Goal: Transaction & Acquisition: Purchase product/service

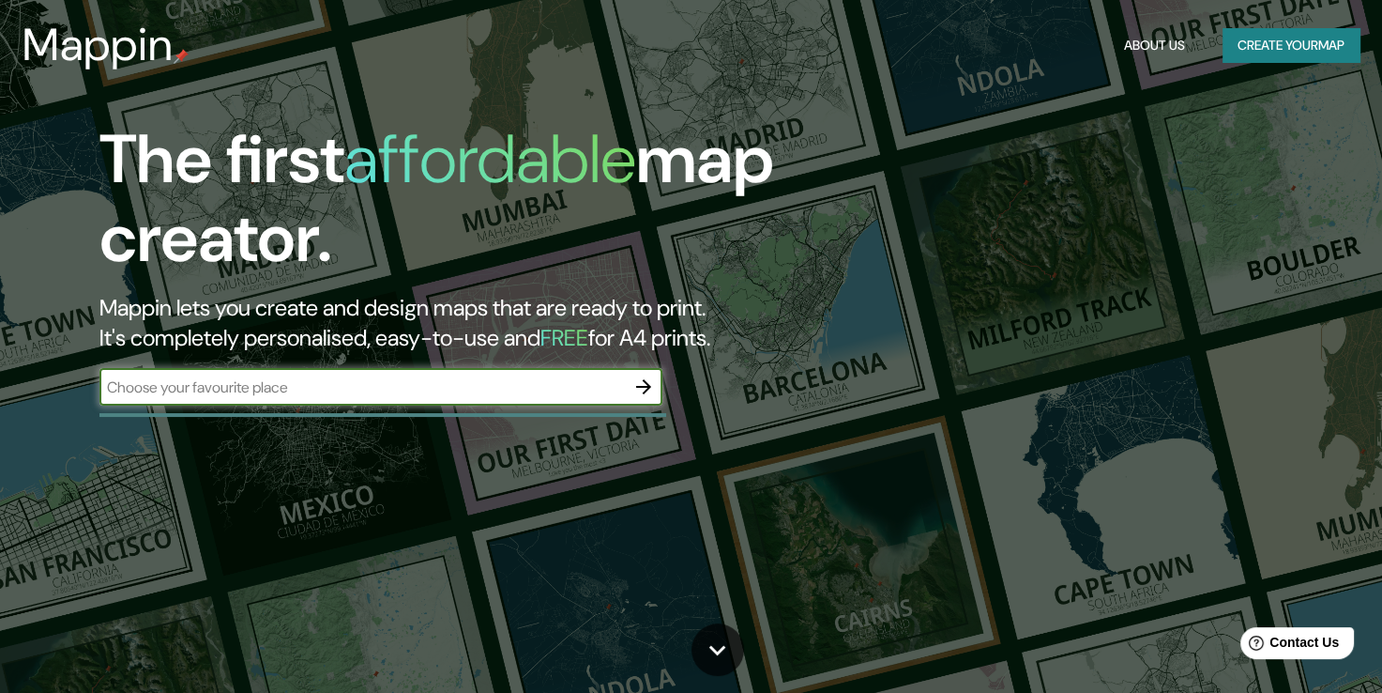
click at [247, 378] on input "text" at bounding box center [362, 387] width 526 height 22
type input "parque bicentenario de la infancia santiago de chile"
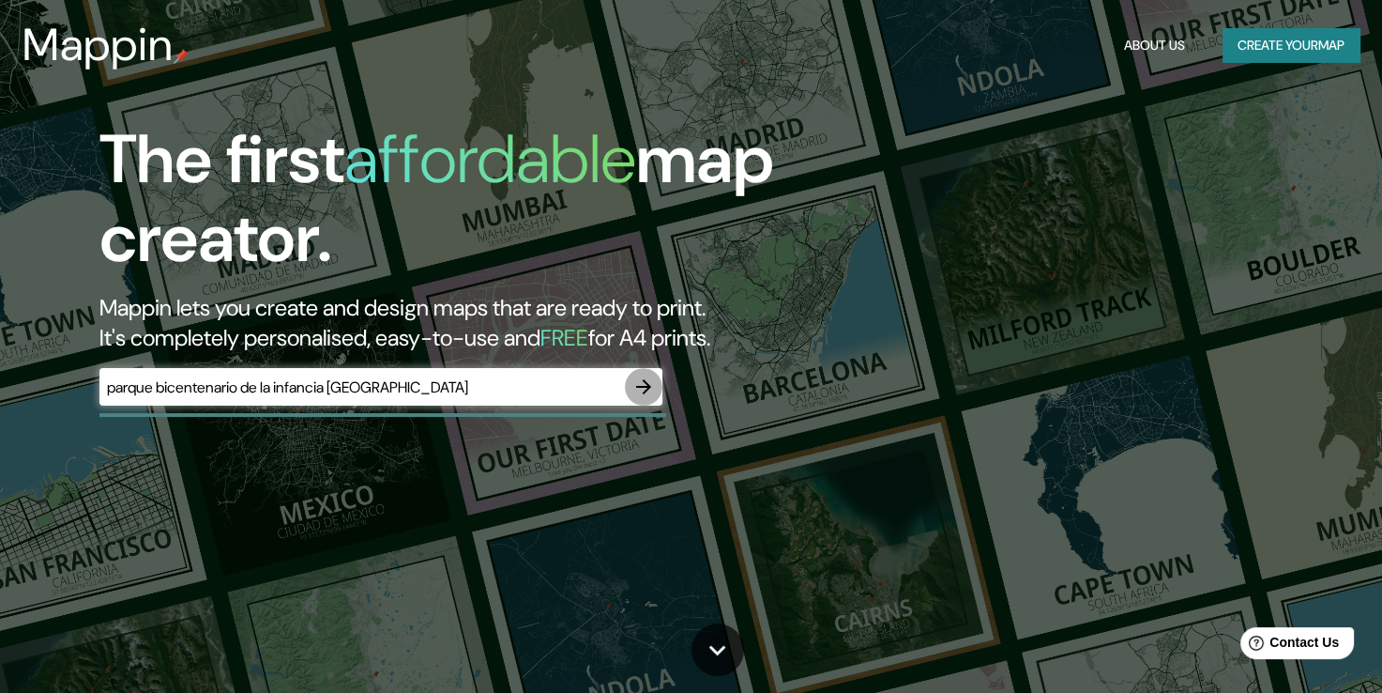
click at [638, 391] on icon "button" at bounding box center [643, 386] width 23 height 23
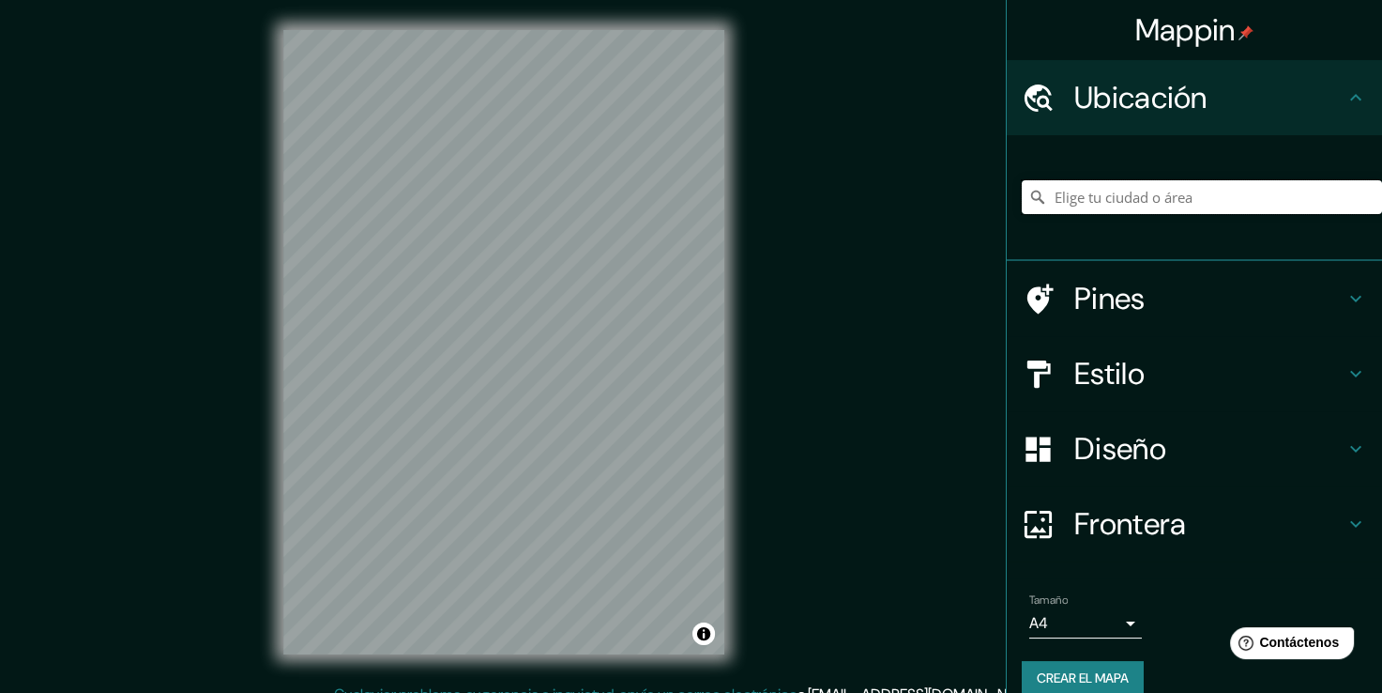
click at [1130, 202] on input "Elige tu ciudad o área" at bounding box center [1202, 197] width 360 height 34
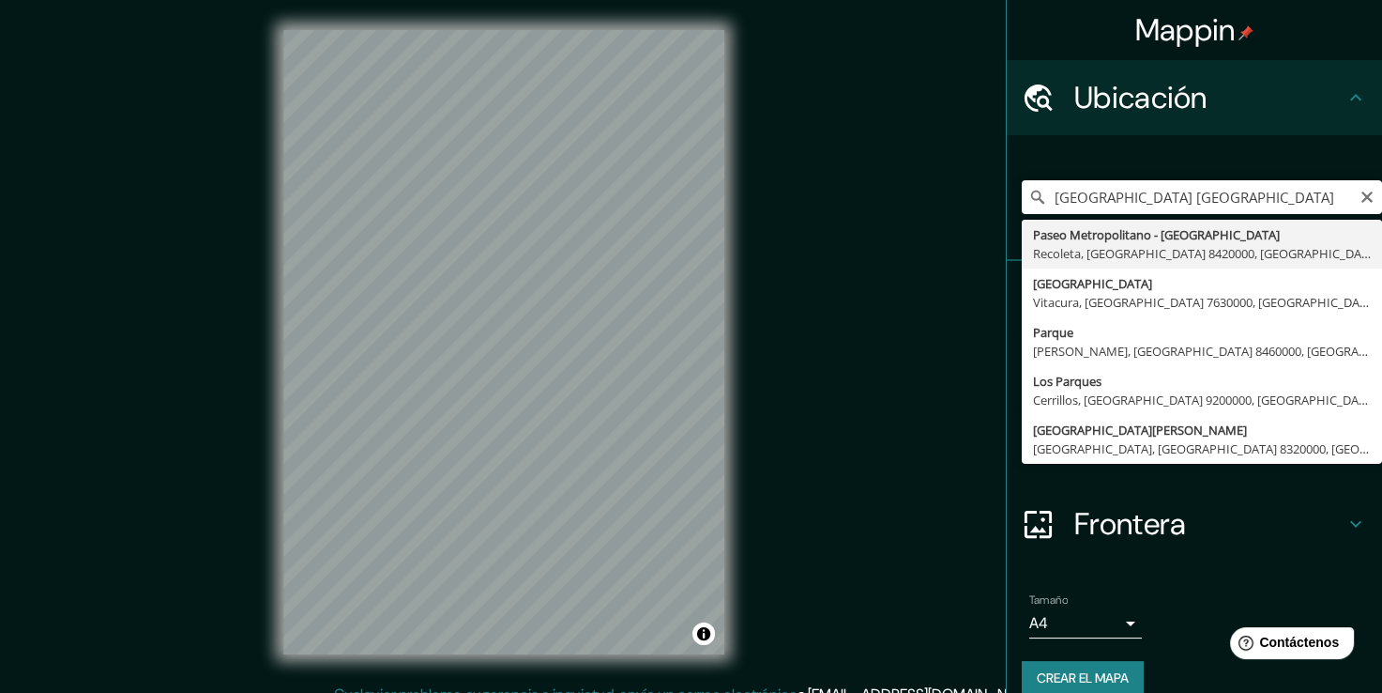
type input "Paseo Metropolitano - Parque Bicentenario De La Infancia, Recoleta, Región Metr…"
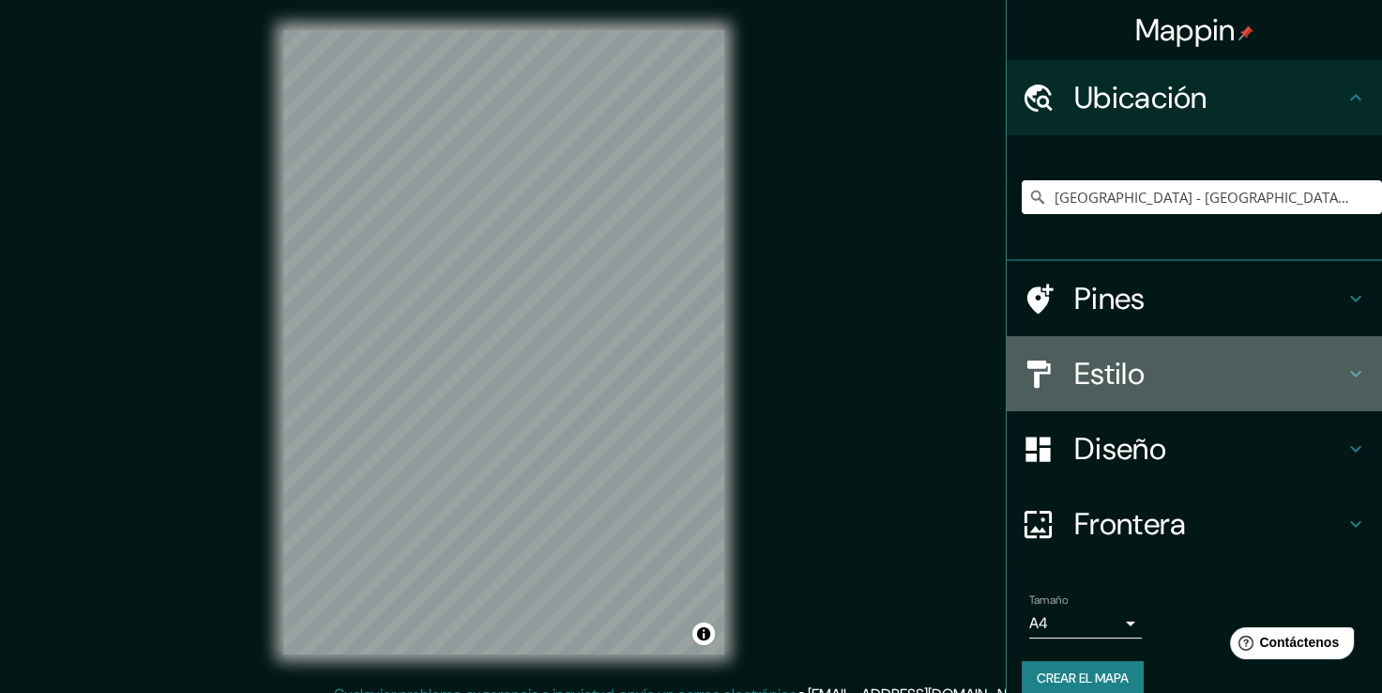
click at [1238, 372] on h4 "Estilo" at bounding box center [1209, 374] width 270 height 38
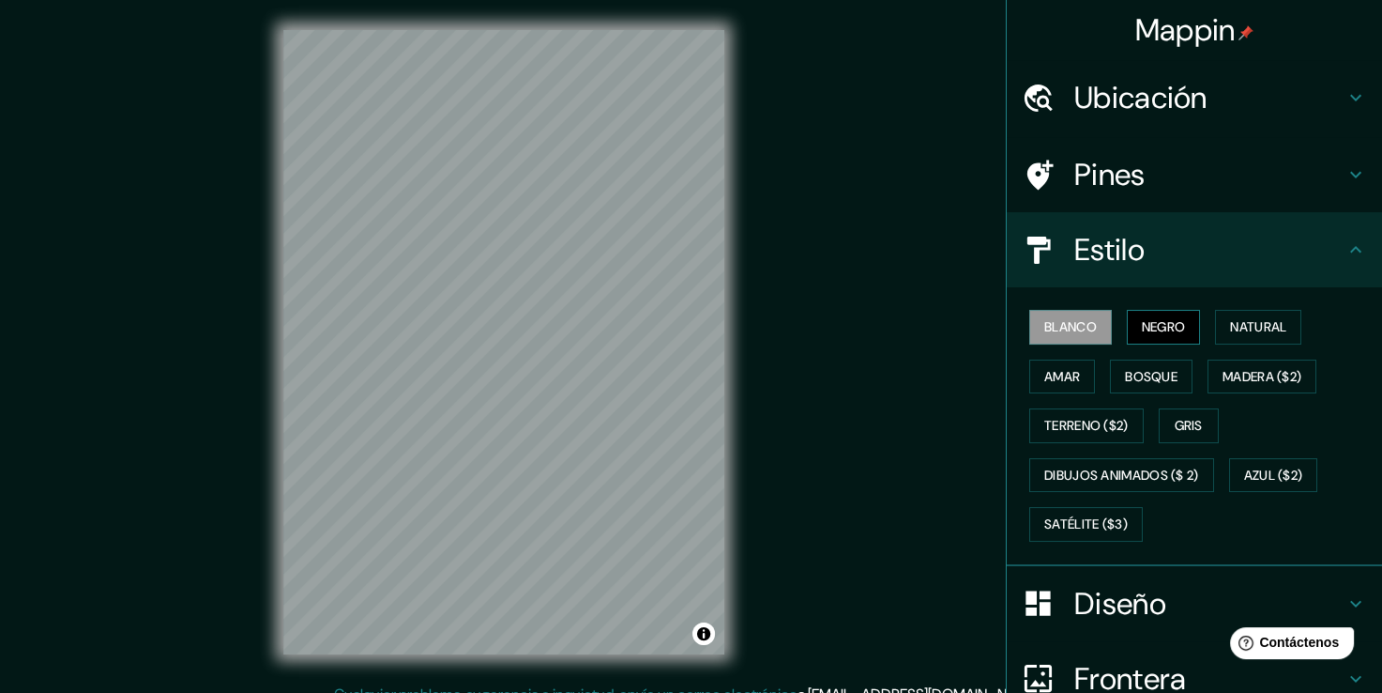
click at [1184, 337] on button "Negro" at bounding box center [1164, 327] width 74 height 35
click at [1241, 312] on button "Natural" at bounding box center [1258, 327] width 86 height 35
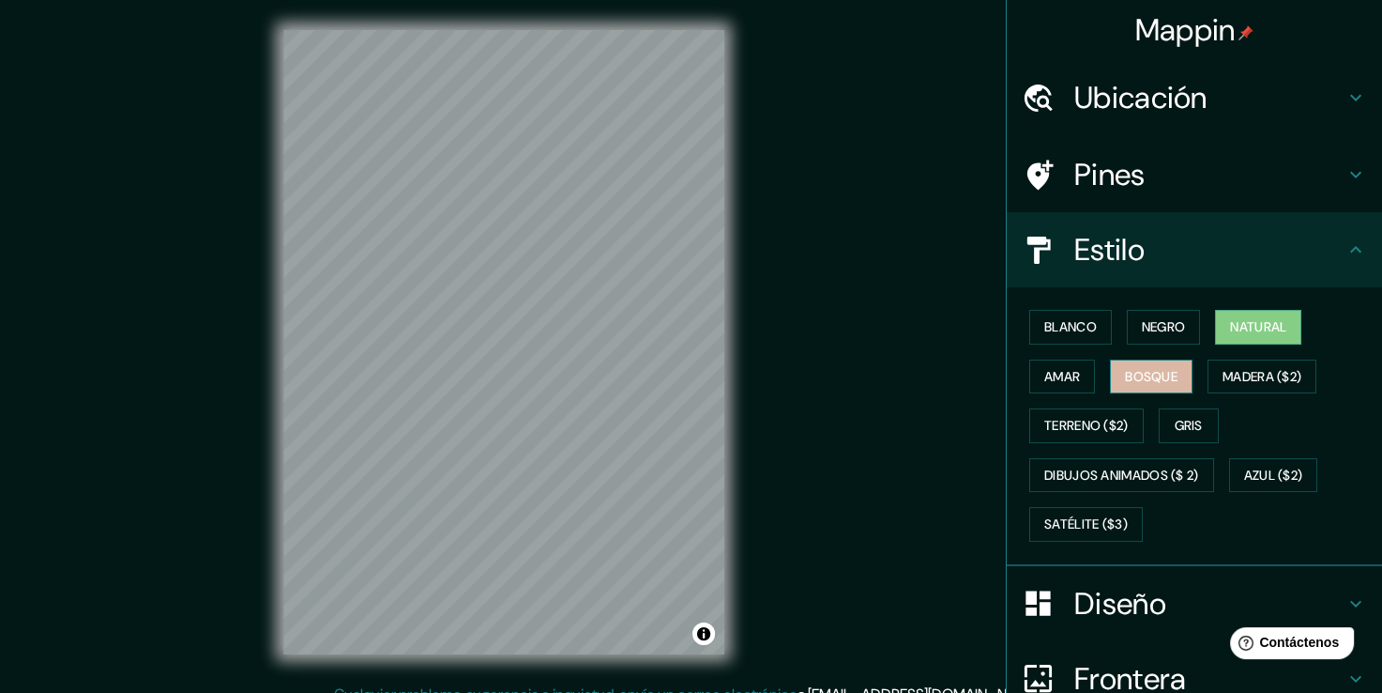
click at [1150, 377] on font "Bosque" at bounding box center [1151, 376] width 53 height 23
click at [1062, 365] on font "Amar" at bounding box center [1062, 376] width 36 height 23
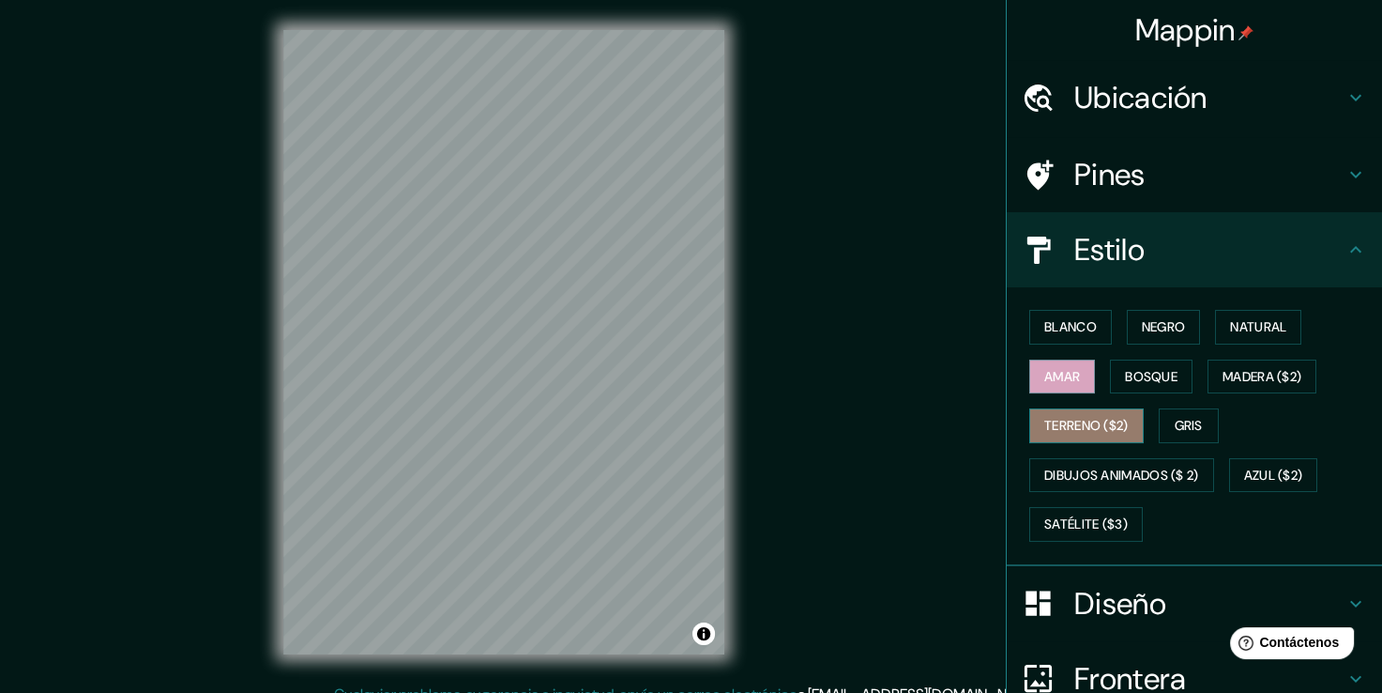
click at [1069, 430] on font "Terreno ($2)" at bounding box center [1086, 425] width 84 height 23
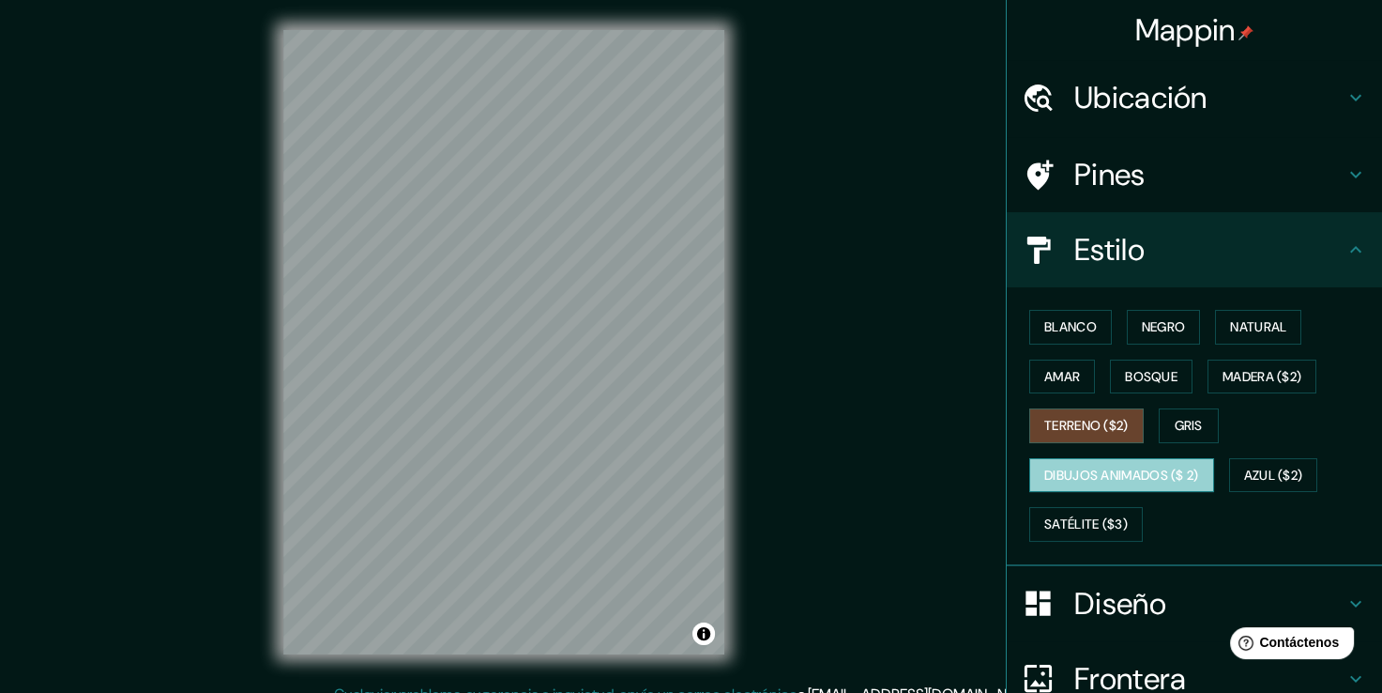
click at [1074, 467] on font "Dibujos animados ($ 2)" at bounding box center [1121, 475] width 155 height 23
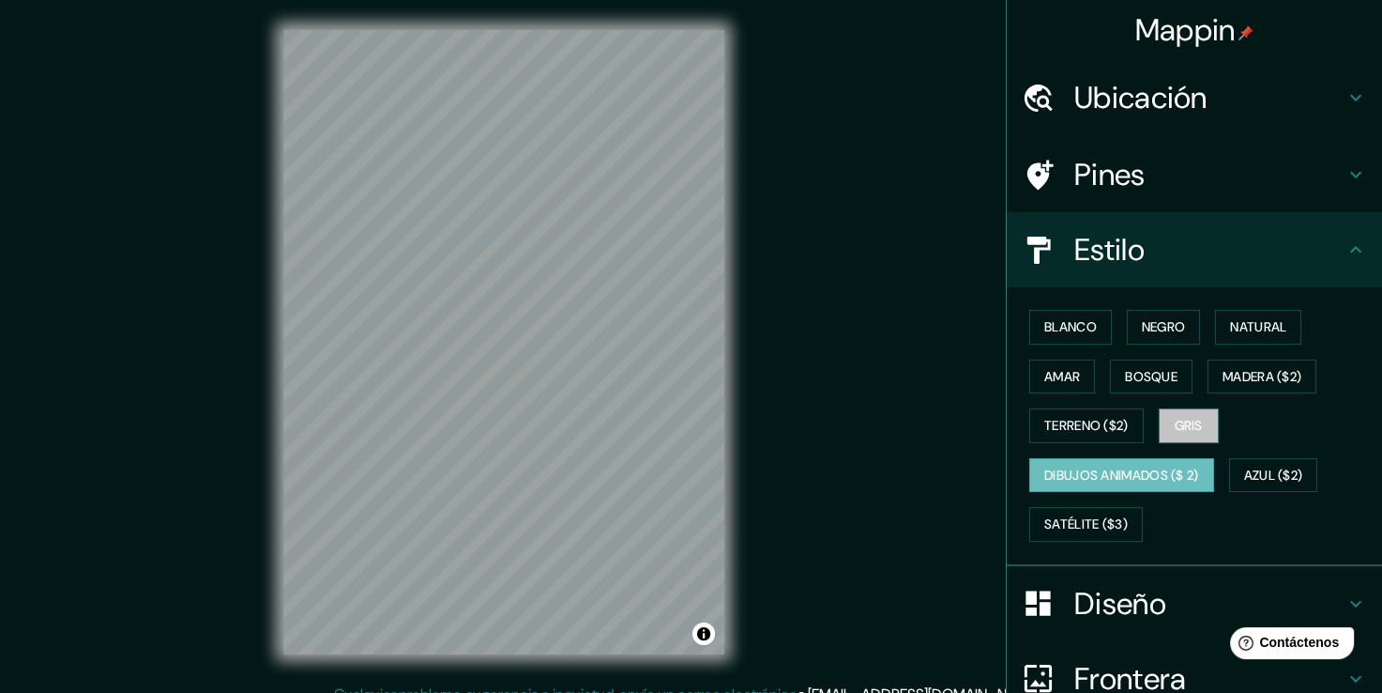
click at [1175, 426] on font "Gris" at bounding box center [1189, 425] width 28 height 23
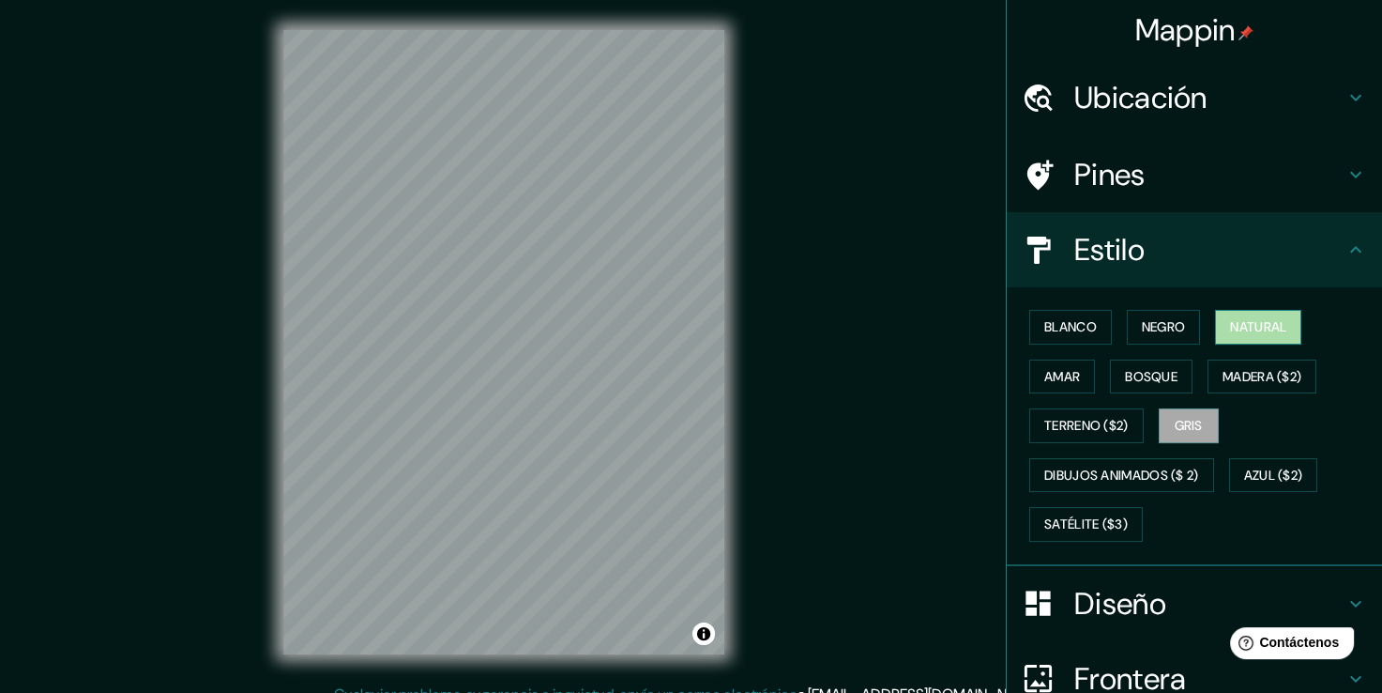
click at [1231, 325] on font "Natural" at bounding box center [1258, 326] width 56 height 23
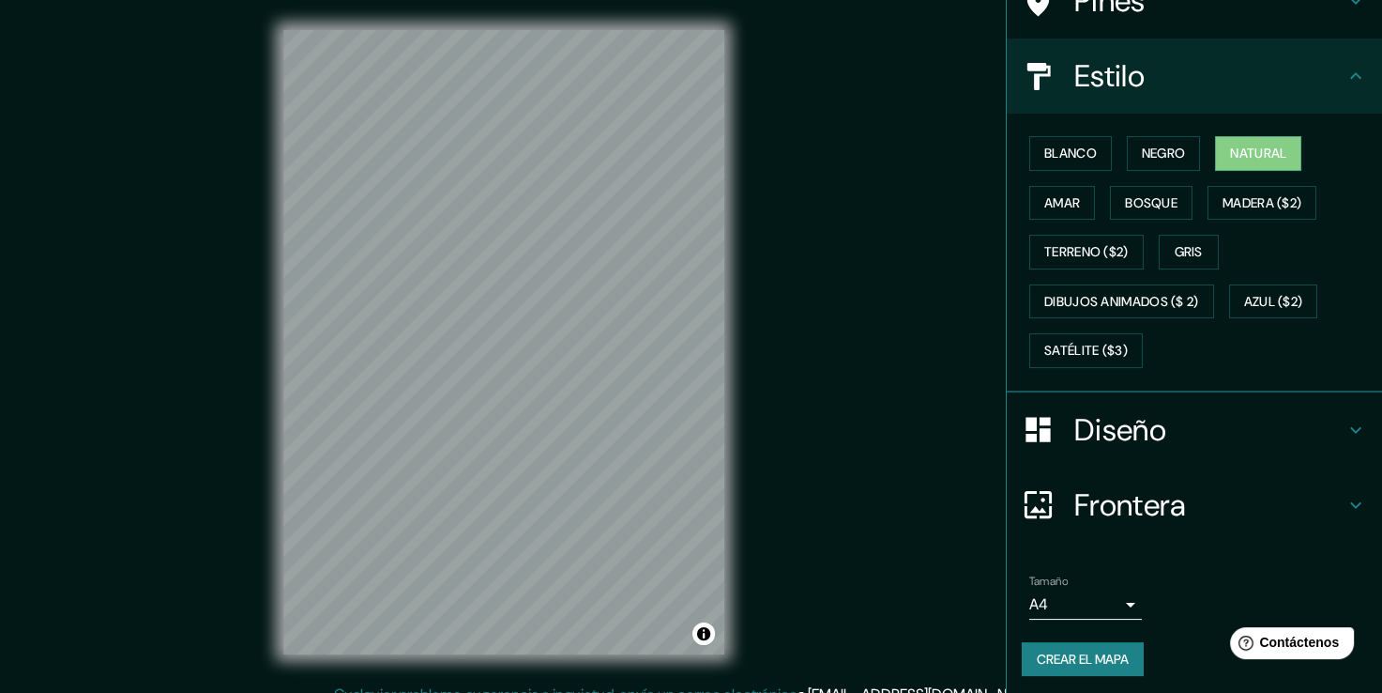
scroll to position [175, 0]
click at [1180, 441] on h4 "Diseño" at bounding box center [1209, 428] width 270 height 38
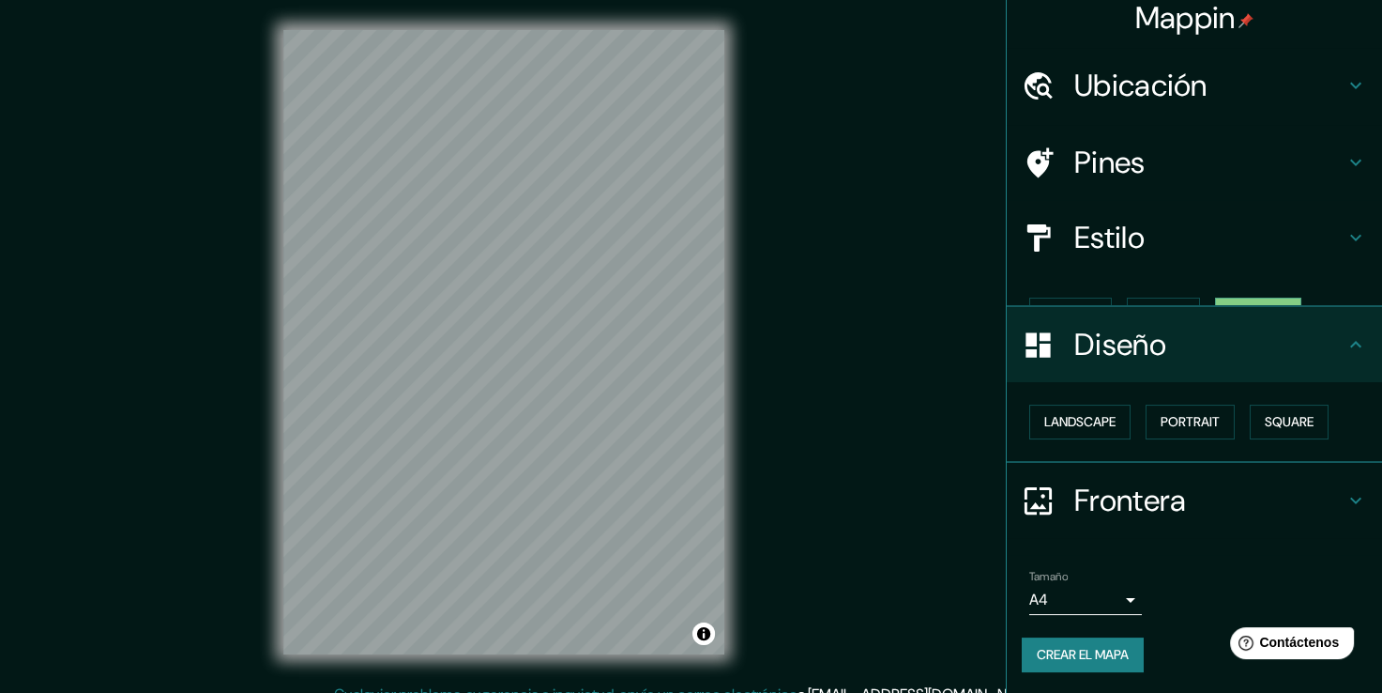
scroll to position [0, 0]
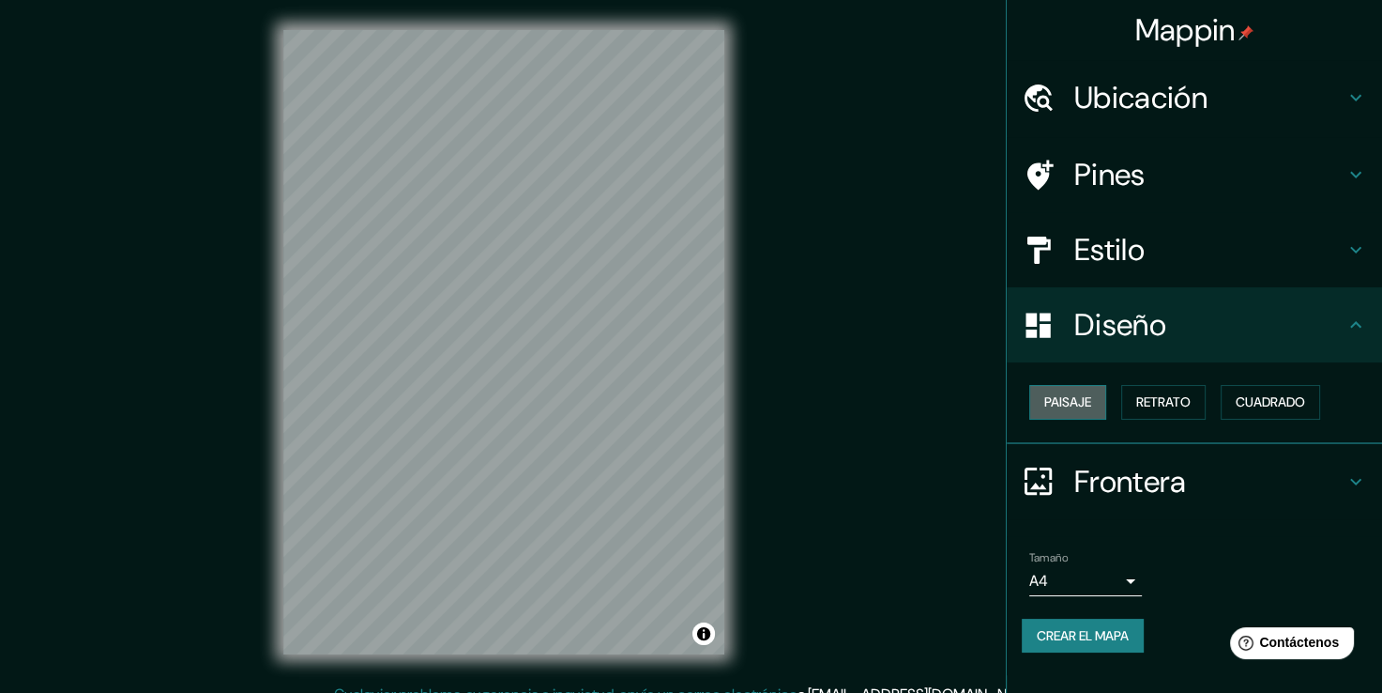
click at [1066, 404] on font "Paisaje" at bounding box center [1067, 401] width 47 height 23
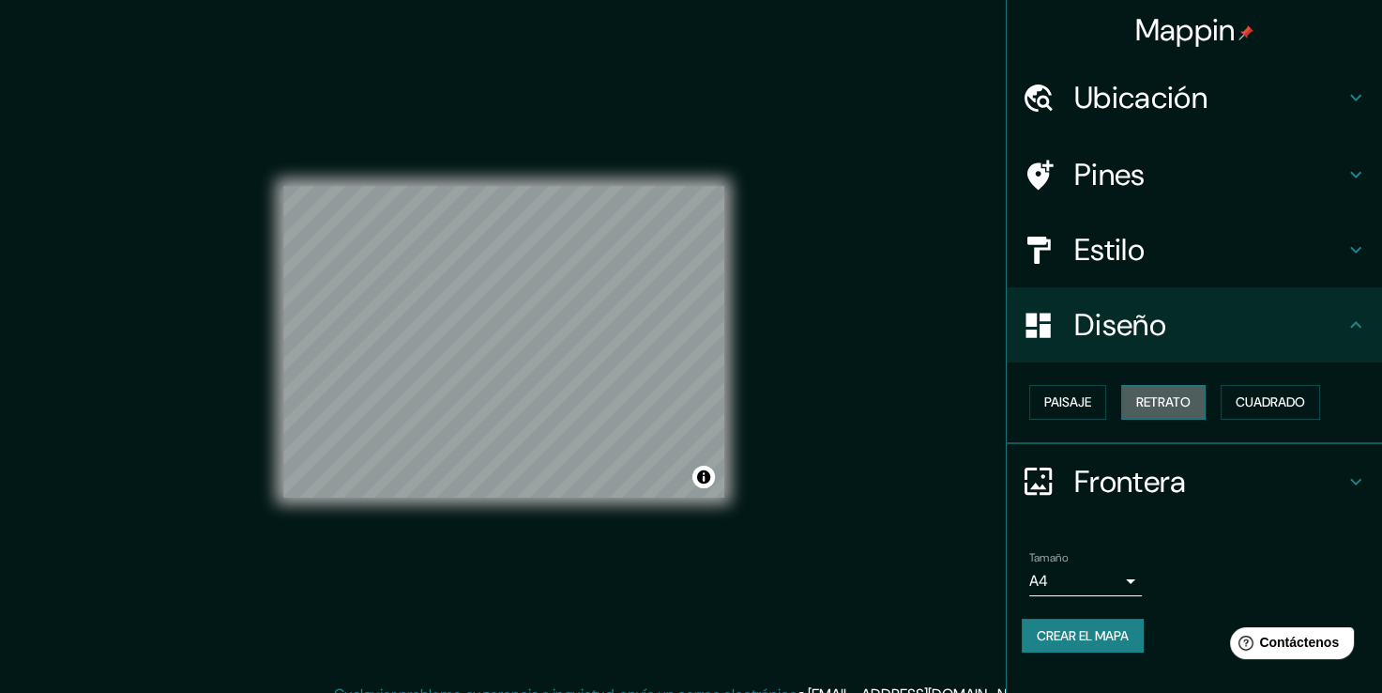
click at [1147, 404] on font "Retrato" at bounding box center [1163, 401] width 54 height 23
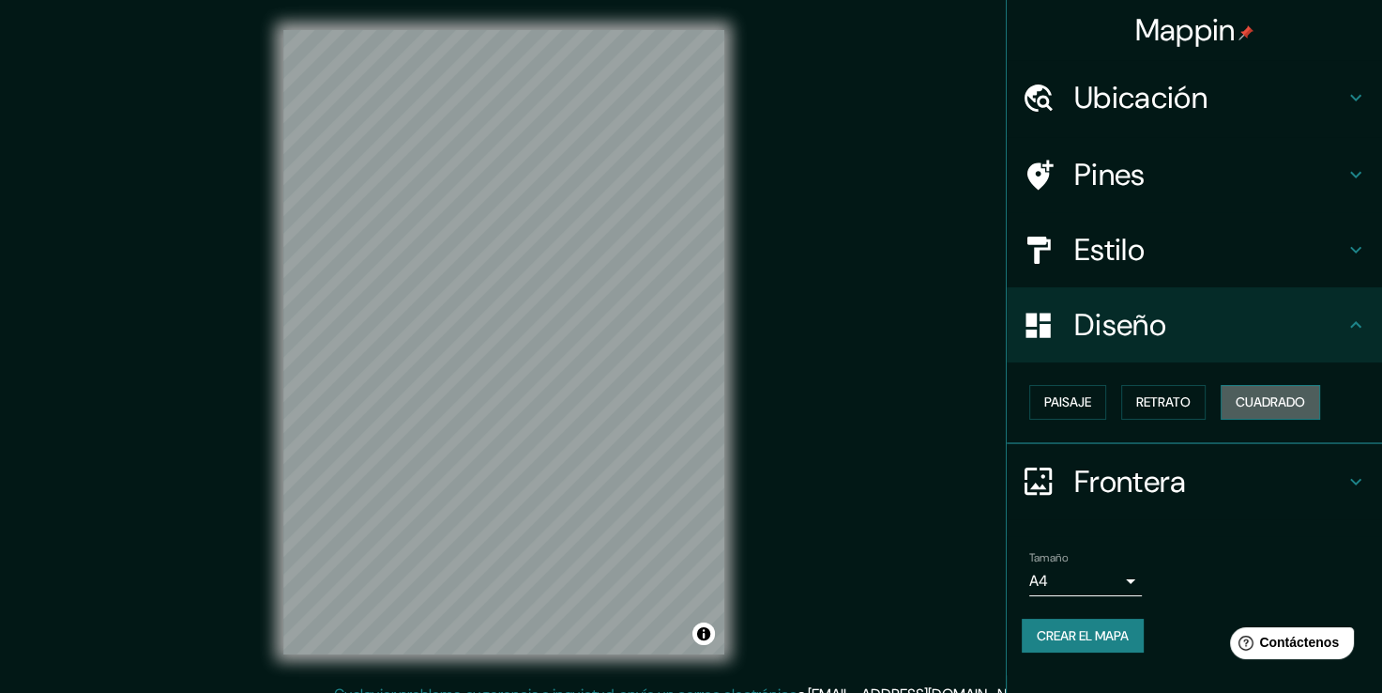
click at [1246, 403] on font "Cuadrado" at bounding box center [1270, 401] width 69 height 23
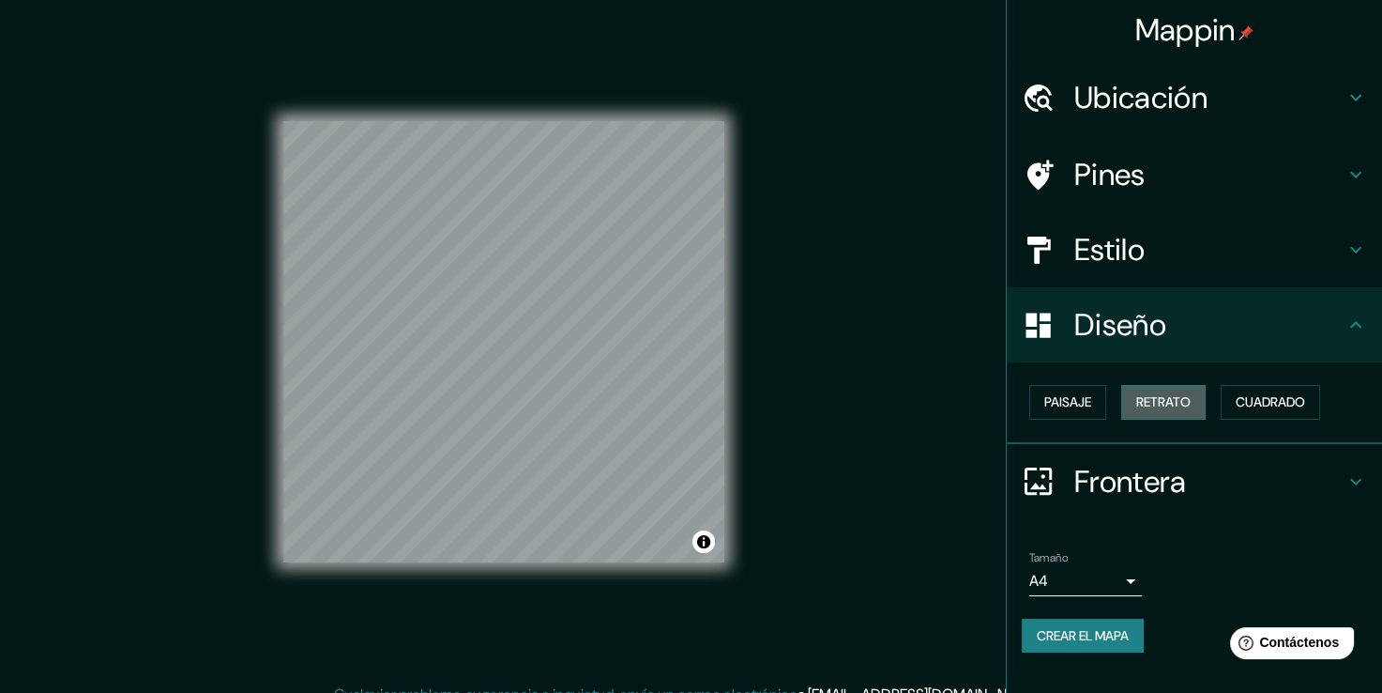
click at [1170, 404] on font "Retrato" at bounding box center [1163, 401] width 54 height 23
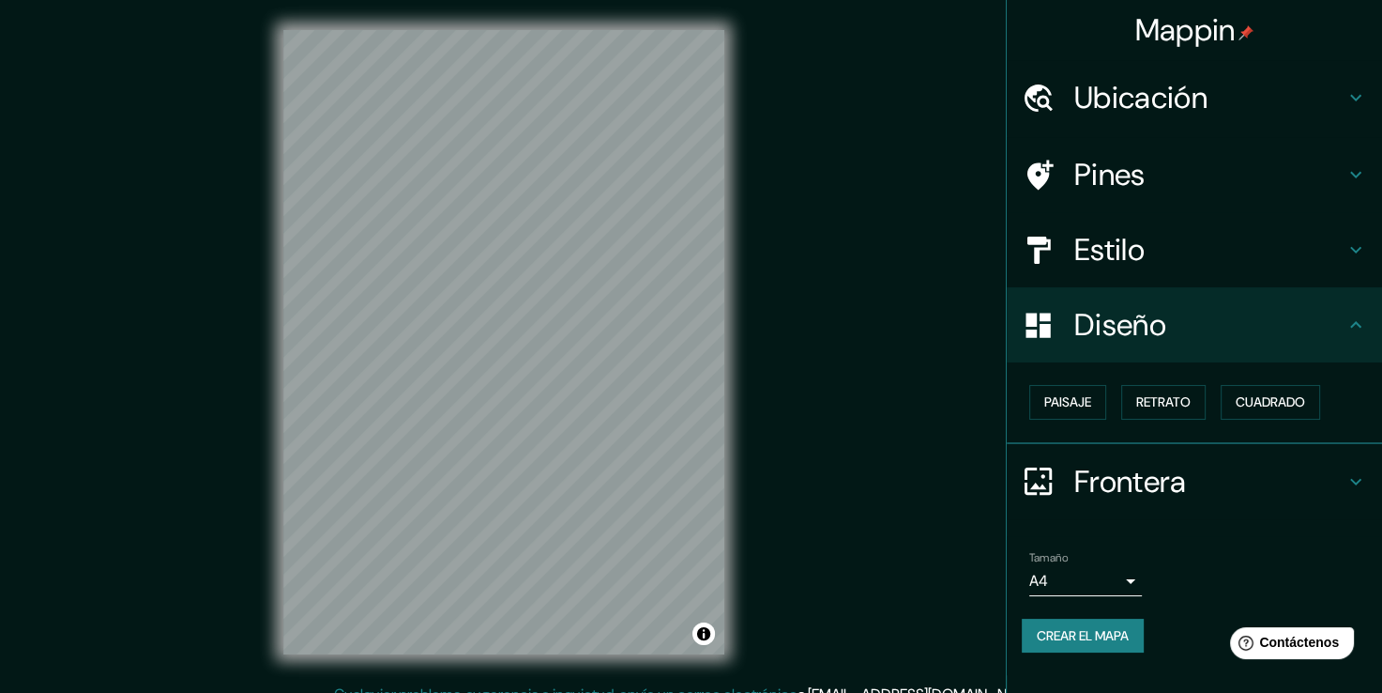
scroll to position [21, 0]
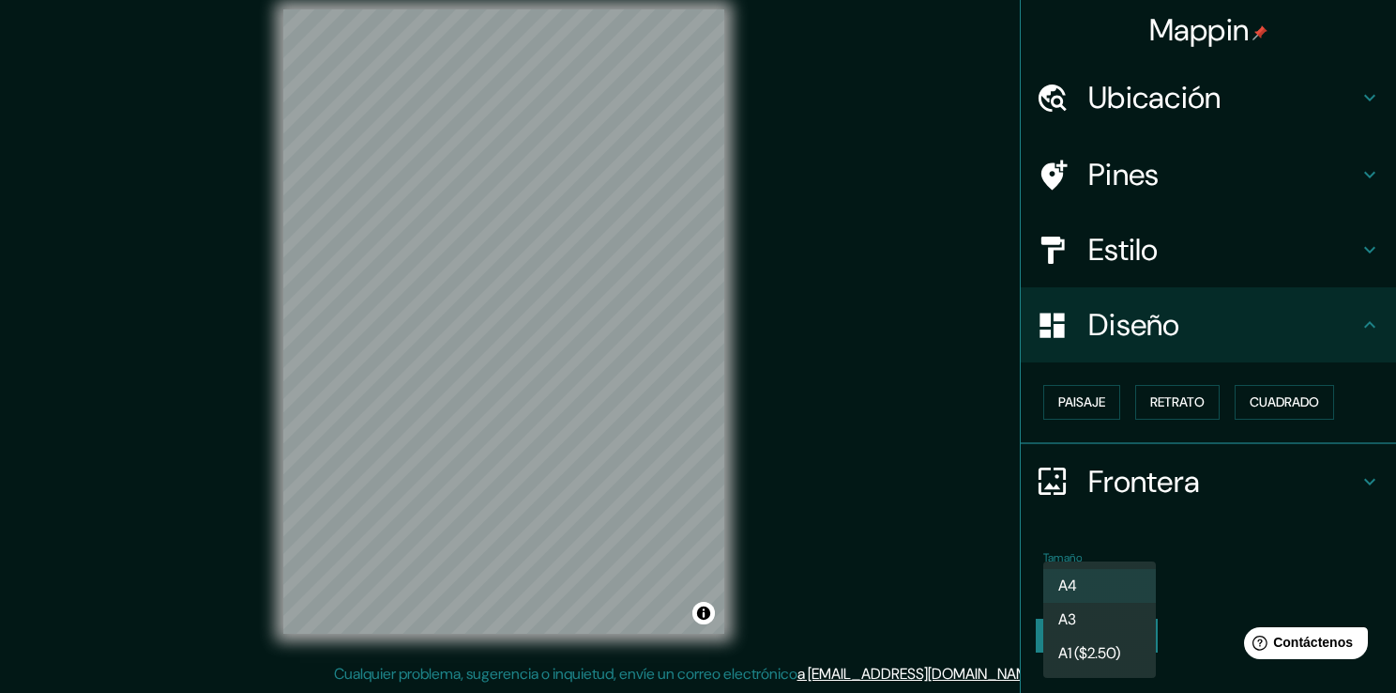
click at [1136, 587] on body "Mappin Ubicación Paseo Metropolitano - Parque Bicentenario De La Infancia, Reco…" at bounding box center [698, 325] width 1396 height 693
click at [1136, 587] on li "A4" at bounding box center [1100, 586] width 113 height 34
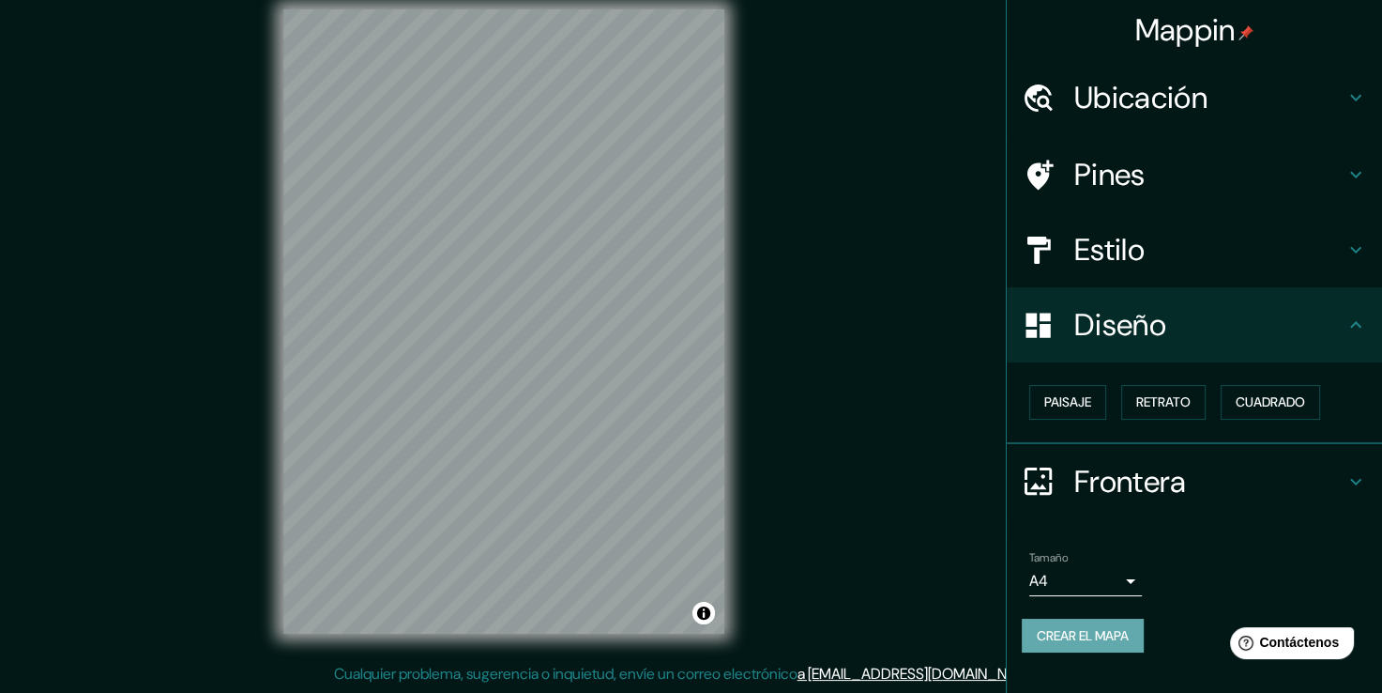
click at [1107, 639] on font "Crear el mapa" at bounding box center [1083, 635] width 92 height 23
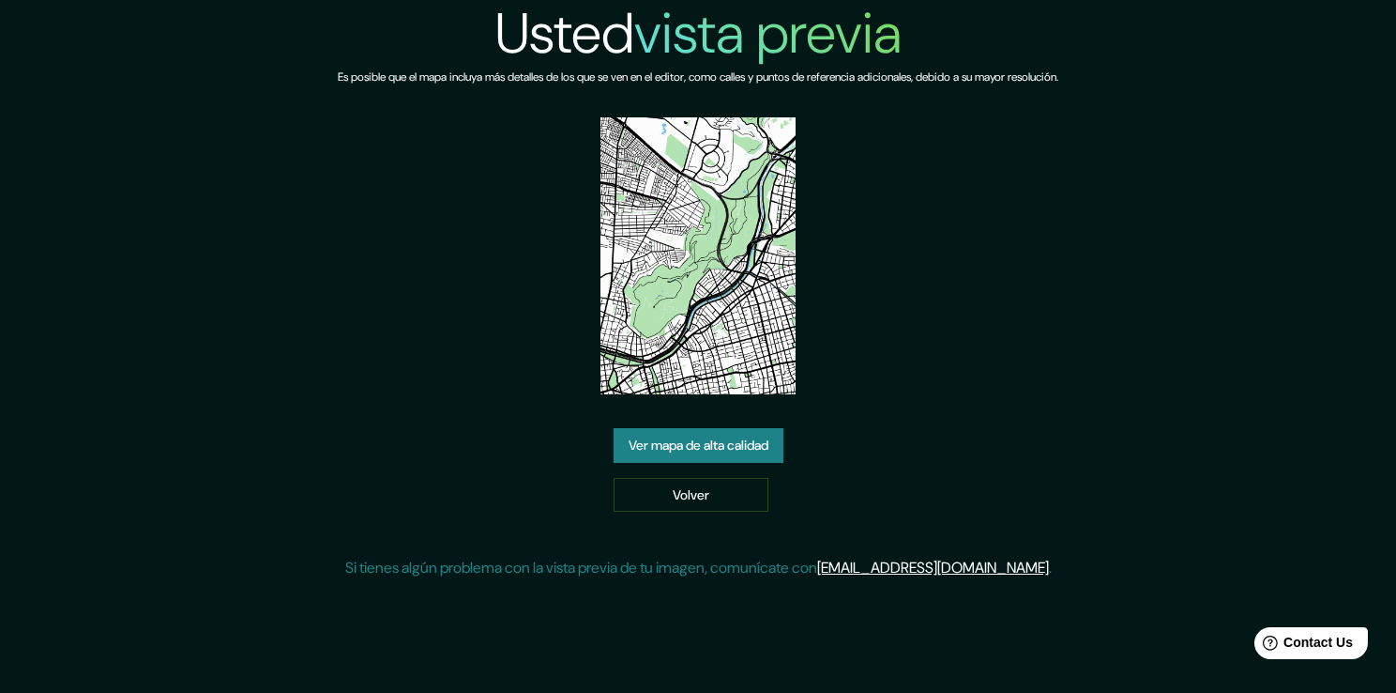
drag, startPoint x: 727, startPoint y: 161, endPoint x: 729, endPoint y: 175, distance: 14.2
click at [729, 175] on div "Usted vista previa Es posible que el mapa incluya más detalles de los que se ve…" at bounding box center [698, 297] width 721 height 594
click at [729, 175] on img at bounding box center [699, 255] width 196 height 277
click at [702, 464] on div "Ver mapa de alta calidad Volver" at bounding box center [699, 470] width 170 height 84
click at [702, 453] on link "Ver mapa de alta calidad" at bounding box center [699, 445] width 170 height 35
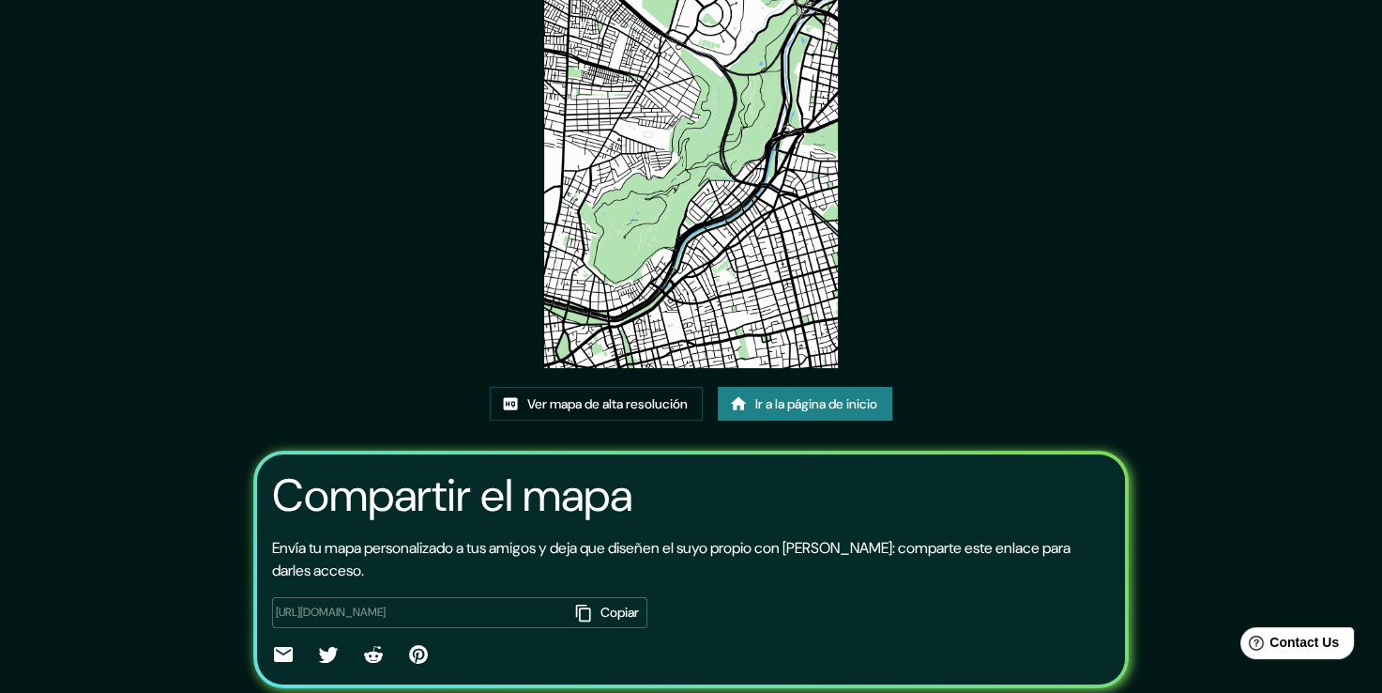
scroll to position [191, 0]
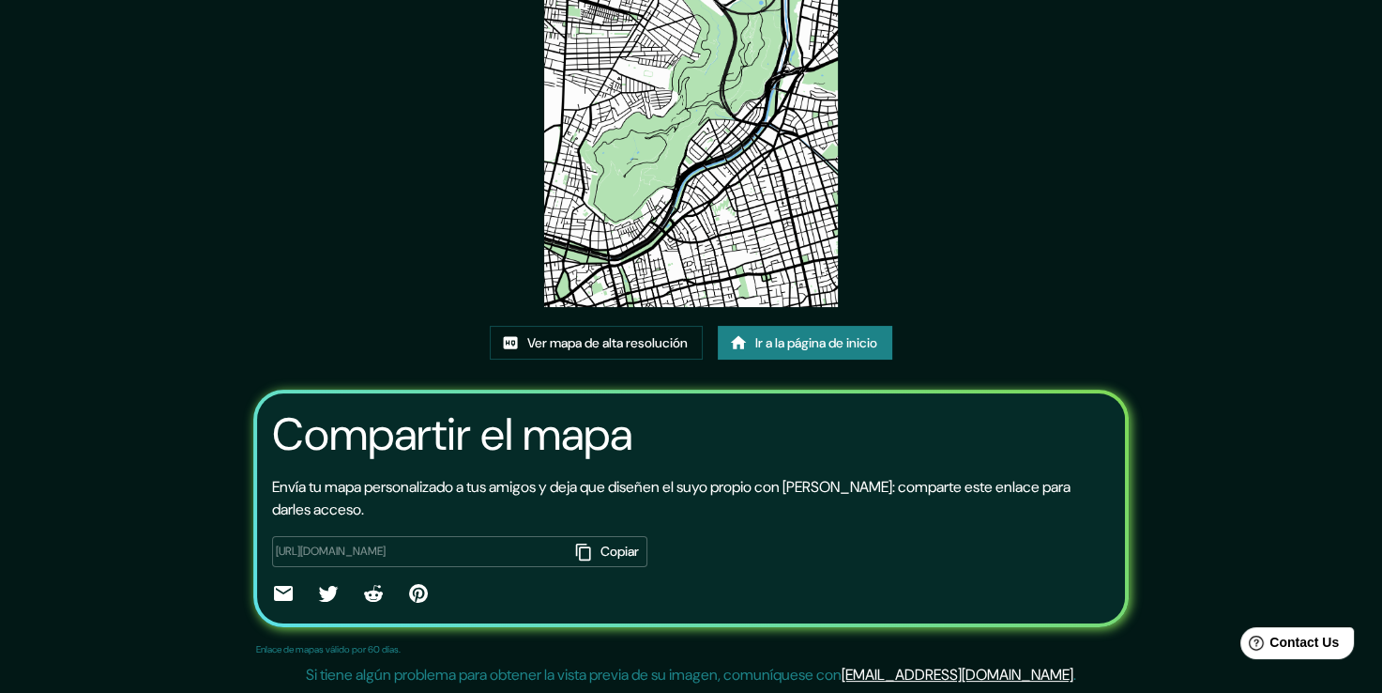
click at [680, 65] on img at bounding box center [691, 99] width 294 height 416
click at [694, 237] on img at bounding box center [691, 99] width 294 height 416
click at [678, 343] on font "Ver mapa de alta resolución" at bounding box center [607, 342] width 160 height 23
